Goal: Transaction & Acquisition: Purchase product/service

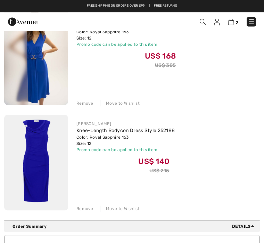
scroll to position [96, 0]
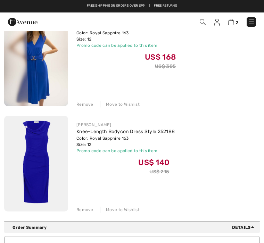
click at [84, 104] on div "Remove" at bounding box center [84, 104] width 17 height 6
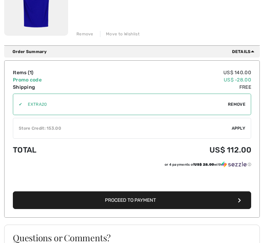
scroll to position [167, 0]
click at [240, 127] on span "Apply" at bounding box center [239, 128] width 14 height 6
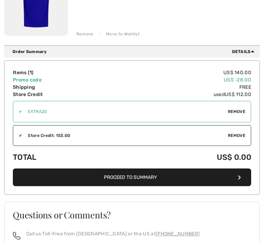
click at [239, 175] on icon "button" at bounding box center [239, 177] width 3 height 5
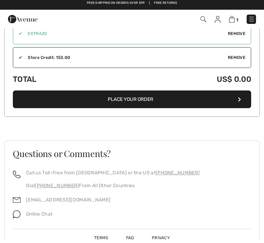
scroll to position [443, 0]
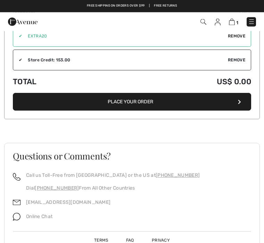
click at [216, 99] on button "Place Your Order" at bounding box center [132, 102] width 238 height 18
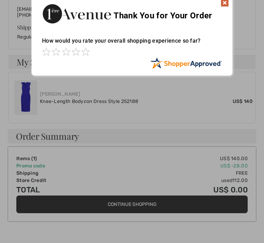
scroll to position [226, 0]
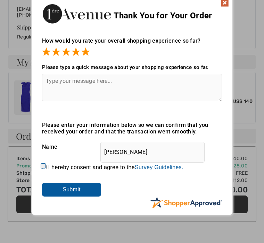
click at [70, 85] on textarea at bounding box center [132, 87] width 180 height 27
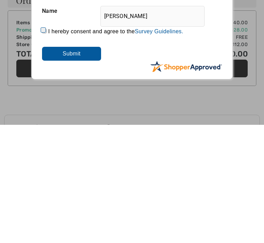
scroll to position [267, 0]
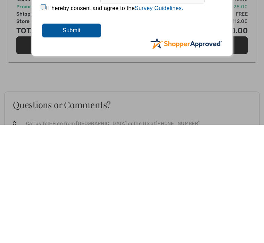
type textarea "Smooth and great"
click at [78, 142] on input "Submit" at bounding box center [71, 149] width 59 height 14
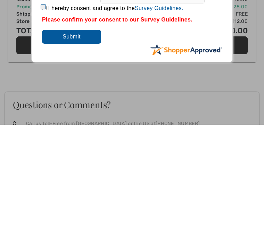
scroll to position [335, 0]
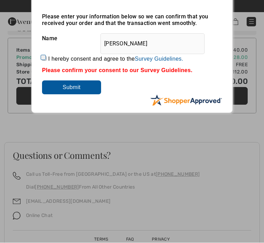
click at [46, 58] on input "I hereby consent and agree to the By submitting a review, you grant permission …" at bounding box center [44, 59] width 5 height 5
checkbox input "true"
click at [86, 87] on input "Submit" at bounding box center [71, 88] width 59 height 14
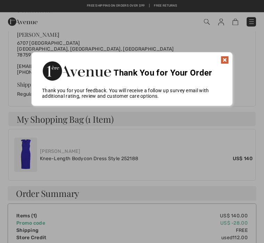
scroll to position [169, 0]
